Goal: Communication & Community: Answer question/provide support

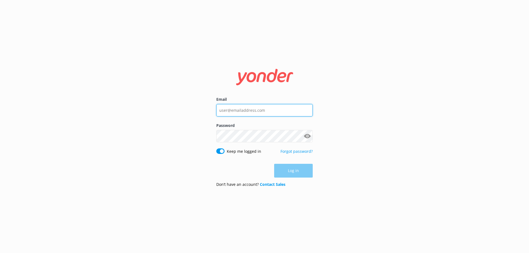
click at [261, 110] on input "Email" at bounding box center [264, 110] width 96 height 12
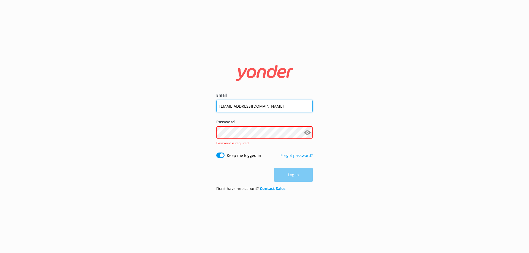
drag, startPoint x: 270, startPoint y: 104, endPoint x: 195, endPoint y: 102, distance: 75.5
click at [195, 102] on div "Email [EMAIL_ADDRESS][DOMAIN_NAME] Password Show password Password is required …" at bounding box center [264, 126] width 529 height 253
type input "[EMAIL_ADDRESS][DOMAIN_NAME]"
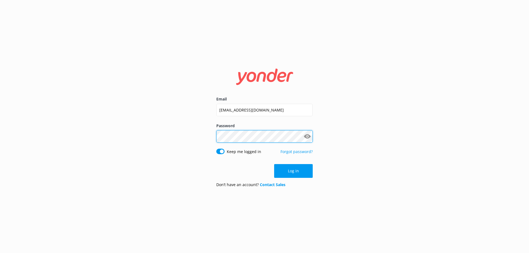
click button "Log in" at bounding box center [293, 171] width 39 height 14
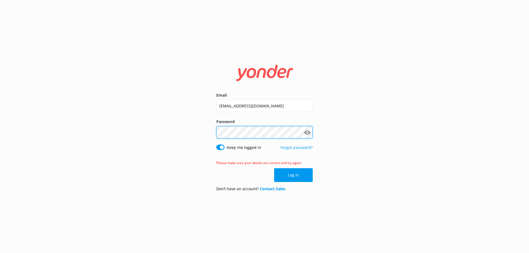
click button "Log in" at bounding box center [293, 175] width 39 height 14
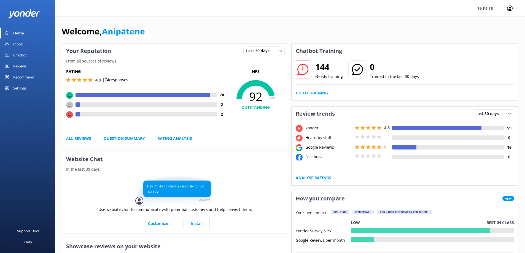
click at [22, 66] on div "Reviews" at bounding box center [19, 66] width 13 height 11
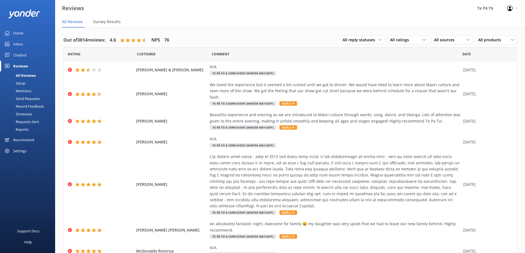
click at [248, 33] on div "Out of 3814 reviews: 4.6 NPS 76 All reply statuses All reply statuses Needs a r…" at bounding box center [289, 40] width 453 height 14
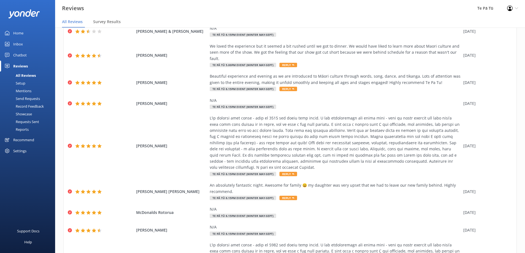
scroll to position [109, 0]
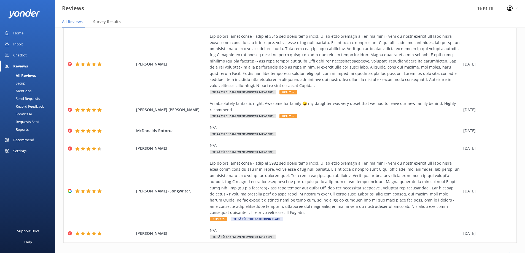
click at [424, 252] on link "2" at bounding box center [427, 254] width 7 height 5
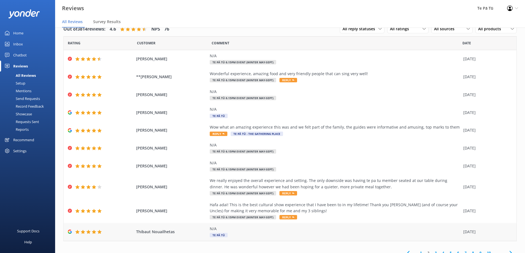
scroll to position [17, 0]
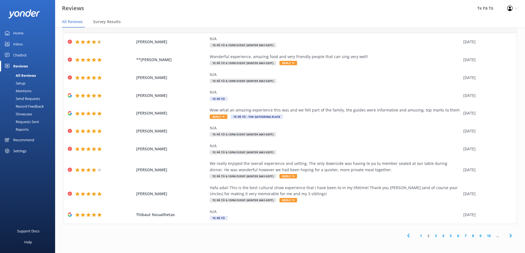
click at [432, 236] on link "3" at bounding box center [435, 235] width 7 height 5
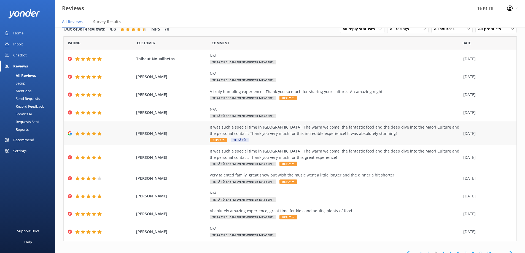
scroll to position [17, 0]
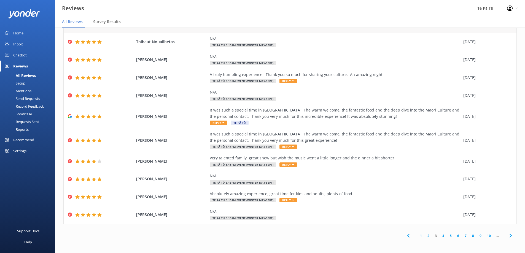
click at [439, 235] on link "4" at bounding box center [442, 235] width 7 height 5
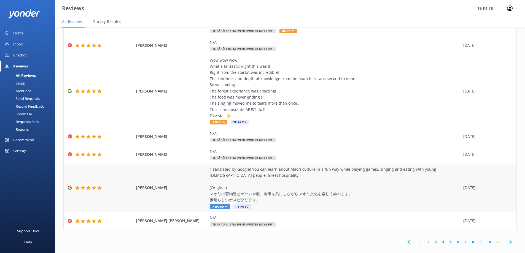
scroll to position [101, 0]
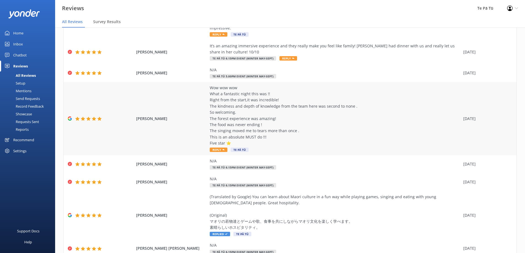
click at [187, 116] on span "[PERSON_NAME]" at bounding box center [171, 119] width 71 height 6
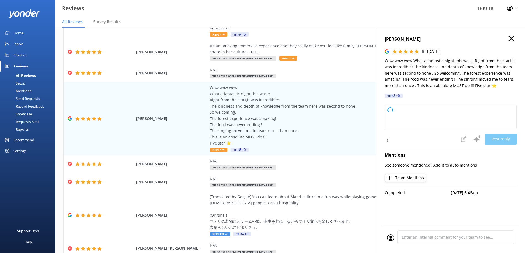
type textarea "Thank you so much for your wonderful review! We’re thrilled to hear you had suc…"
